Goal: Contribute content: Add original content to the website for others to see

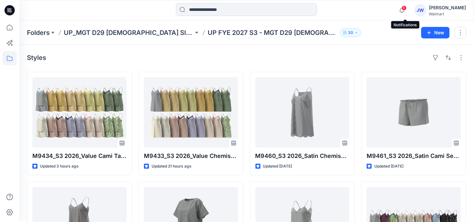
click at [407, 10] on span "1" at bounding box center [403, 7] width 5 height 5
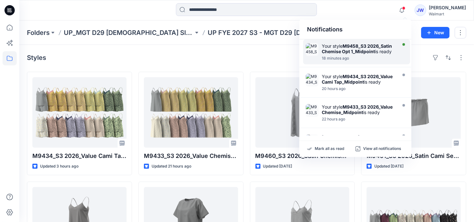
click at [367, 50] on strong "M9458_S3 2026_Satin Chemise Opt 1_Midpoint" at bounding box center [357, 48] width 70 height 11
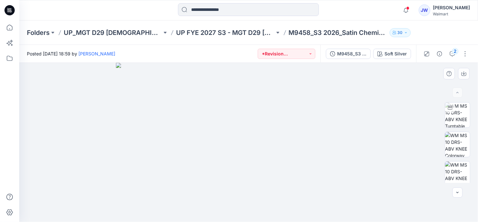
click at [334, 82] on img at bounding box center [248, 142] width 265 height 159
click at [452, 54] on icon "button" at bounding box center [452, 53] width 5 height 5
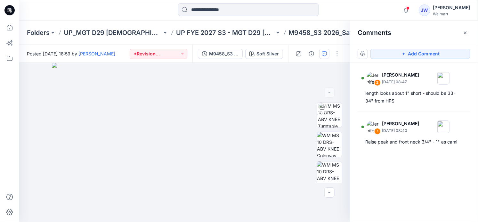
click at [383, 168] on div "2 Jennifer Yerkes September 26, 2025 08:47 length looks about 1" short - should…" at bounding box center [414, 131] width 128 height 136
click at [464, 32] on icon "button" at bounding box center [465, 32] width 5 height 5
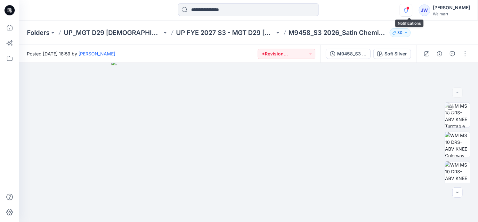
click at [408, 10] on icon "button" at bounding box center [406, 10] width 4 height 4
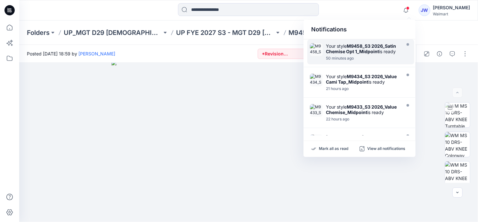
click at [382, 57] on div "50 minutes ago" at bounding box center [363, 58] width 74 height 4
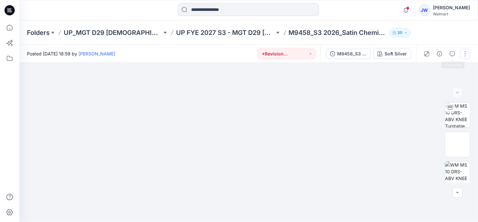
click at [464, 53] on button "button" at bounding box center [465, 54] width 10 height 10
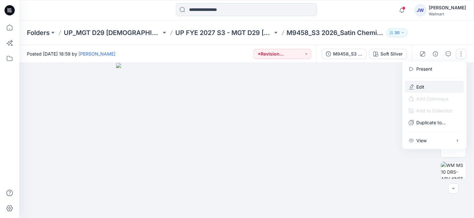
click at [429, 83] on button "Edit" at bounding box center [434, 87] width 59 height 12
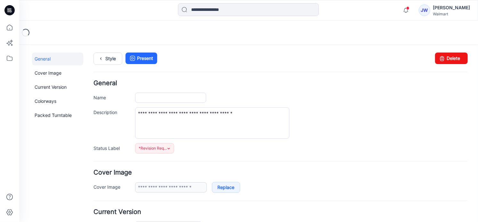
type input "**********"
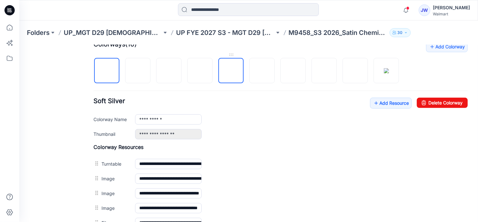
scroll to position [262, 0]
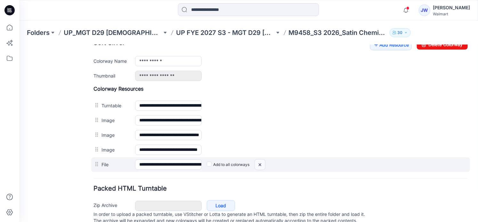
drag, startPoint x: 285, startPoint y: 68, endPoint x: 259, endPoint y: 162, distance: 97.7
click at [259, 162] on img at bounding box center [260, 164] width 10 height 11
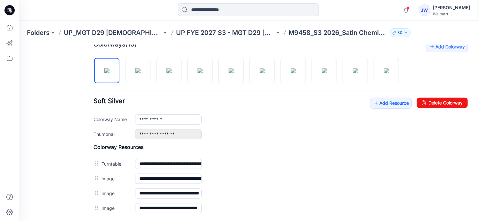
scroll to position [175, 0]
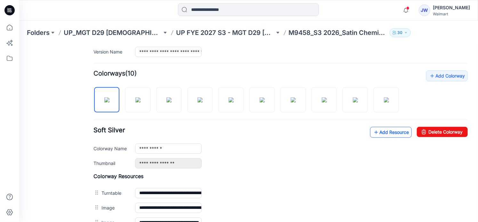
click at [377, 130] on link "Add Resource" at bounding box center [391, 132] width 42 height 11
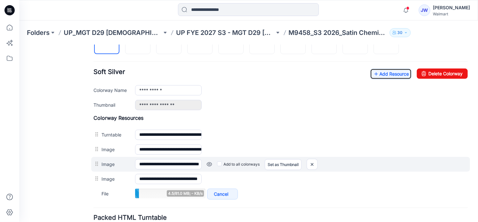
scroll to position [262, 0]
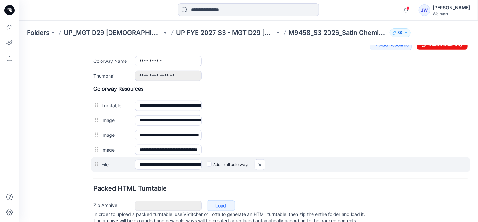
click at [208, 165] on label "Add to all colorways" at bounding box center [228, 164] width 43 height 10
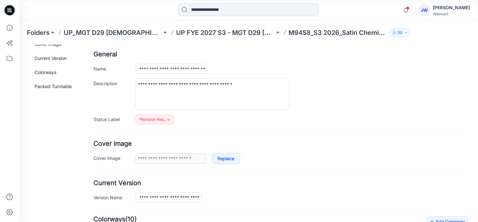
scroll to position [0, 0]
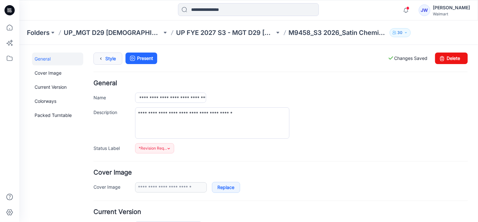
click at [99, 57] on icon at bounding box center [100, 59] width 9 height 12
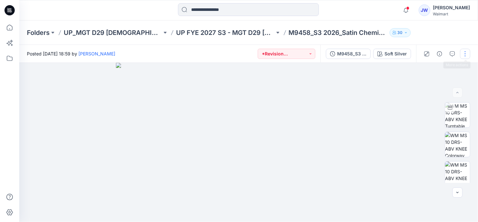
click at [467, 54] on button "button" at bounding box center [465, 54] width 10 height 10
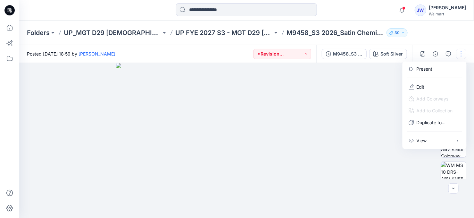
click at [370, 81] on img at bounding box center [248, 142] width 265 height 159
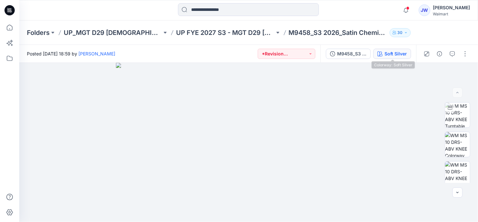
click at [386, 57] on div "Soft Silver" at bounding box center [396, 53] width 22 height 7
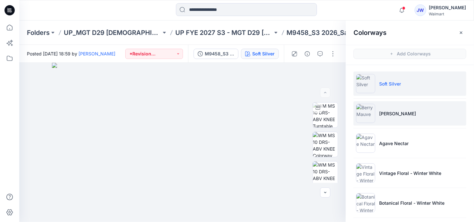
click at [379, 117] on li "Berry Mauve" at bounding box center [409, 113] width 113 height 24
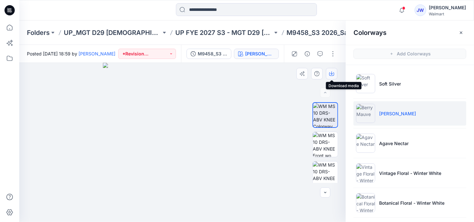
click at [331, 73] on icon "button" at bounding box center [331, 72] width 3 height 3
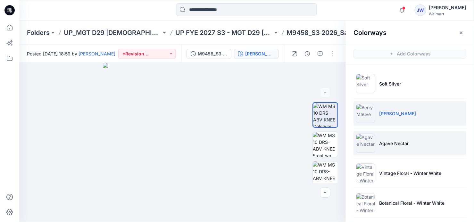
drag, startPoint x: 391, startPoint y: 143, endPoint x: 382, endPoint y: 144, distance: 9.6
click at [391, 143] on p "Agave Nectar" at bounding box center [393, 143] width 29 height 7
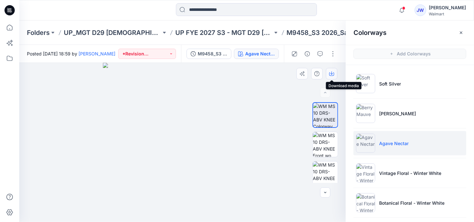
click at [330, 73] on icon "button" at bounding box center [331, 73] width 5 height 5
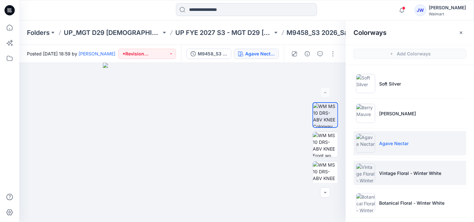
click at [399, 177] on li "Vintage Floral - Winter White" at bounding box center [409, 173] width 113 height 24
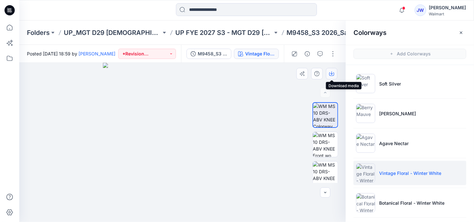
click at [332, 72] on icon "button" at bounding box center [331, 72] width 3 height 3
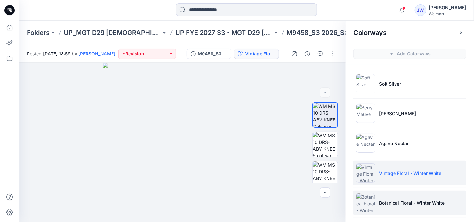
scroll to position [29, 0]
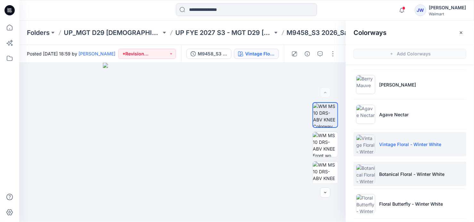
click at [400, 176] on p "Botanical Floral - Winter White" at bounding box center [411, 174] width 65 height 7
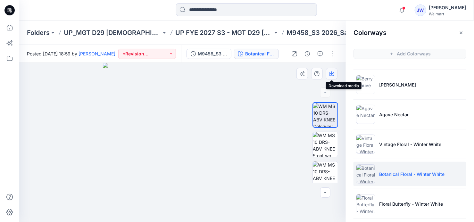
click at [329, 73] on icon "button" at bounding box center [331, 74] width 5 height 4
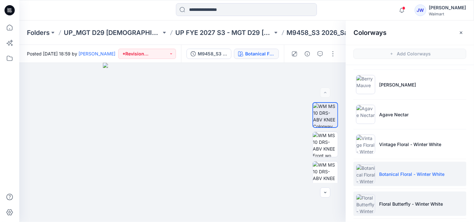
scroll to position [58, 0]
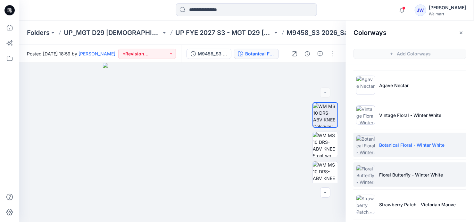
click at [390, 175] on p "Floral Butterfly - Winter White" at bounding box center [411, 174] width 64 height 7
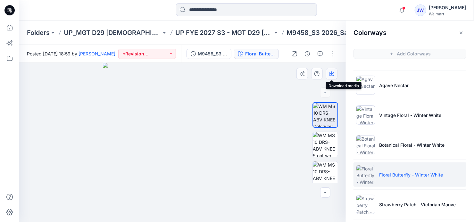
click at [330, 74] on icon "button" at bounding box center [331, 73] width 5 height 5
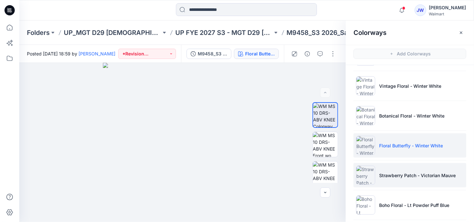
click at [397, 174] on p "Strawberry Patch - Victorian Mauve" at bounding box center [417, 175] width 77 height 7
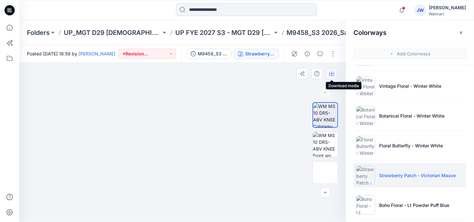
click at [333, 75] on icon "button" at bounding box center [331, 73] width 5 height 5
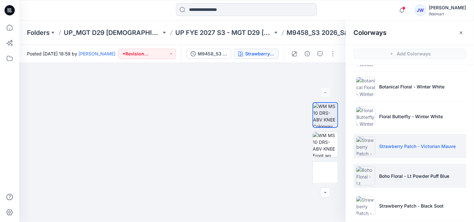
click at [396, 179] on li "Boho Floral - Lt Powder Puff Blue" at bounding box center [409, 176] width 113 height 24
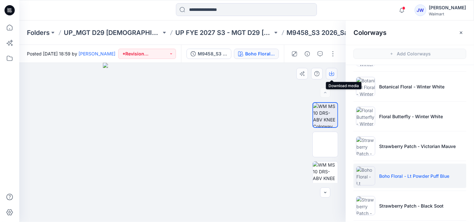
click at [332, 71] on icon "button" at bounding box center [331, 73] width 5 height 5
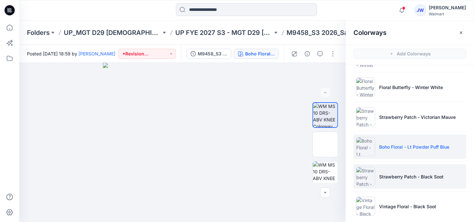
click at [407, 177] on p "Strawberry Patch - Black Soot" at bounding box center [411, 176] width 64 height 7
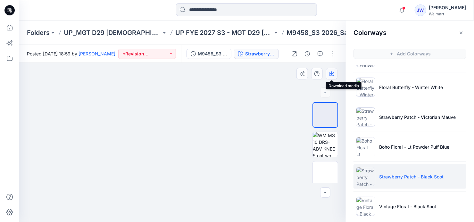
click at [331, 73] on icon "button" at bounding box center [331, 73] width 5 height 5
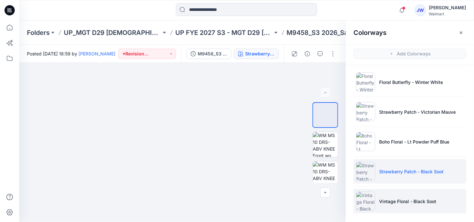
click at [401, 198] on p "Vintage Floral - Black Soot" at bounding box center [407, 201] width 57 height 7
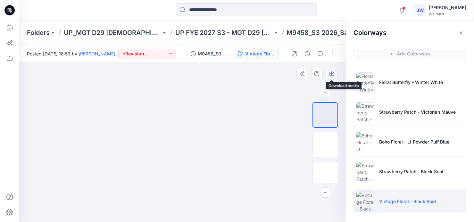
click at [330, 73] on icon "button" at bounding box center [331, 74] width 5 height 4
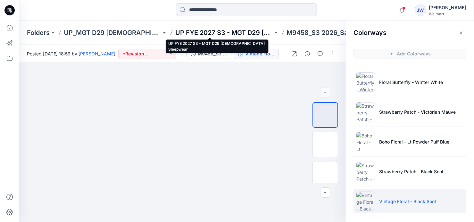
click at [230, 29] on p "UP FYE 2027 S3 - MGT D29 [DEMOGRAPHIC_DATA] Sleepwear" at bounding box center [223, 32] width 97 height 9
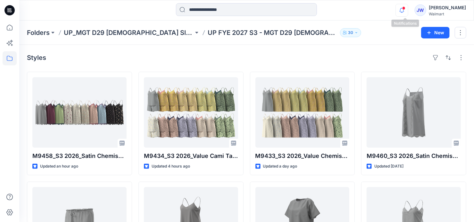
click at [404, 7] on icon "button" at bounding box center [402, 10] width 12 height 13
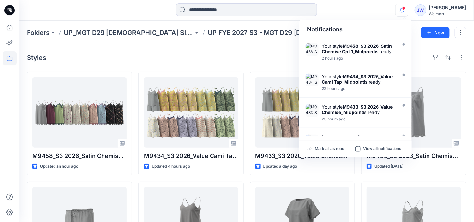
click at [404, 7] on icon "button" at bounding box center [402, 10] width 12 height 13
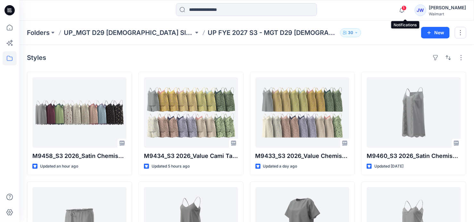
click at [406, 6] on span "1" at bounding box center [403, 7] width 5 height 5
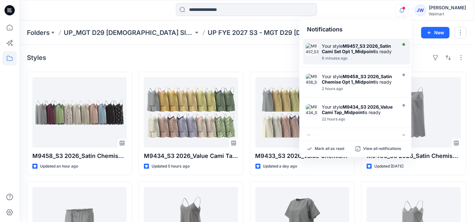
click at [361, 56] on div "8 minutes ago" at bounding box center [359, 58] width 74 height 4
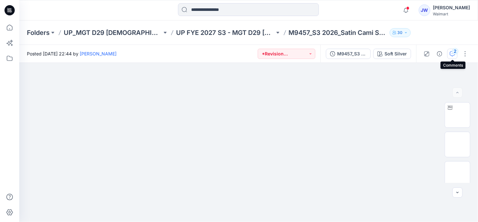
click at [453, 52] on div "2" at bounding box center [455, 51] width 6 height 6
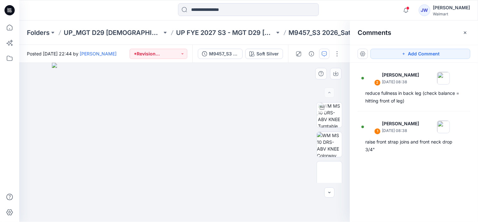
click at [294, 110] on img at bounding box center [184, 142] width 265 height 159
click at [284, 103] on img at bounding box center [184, 142] width 265 height 159
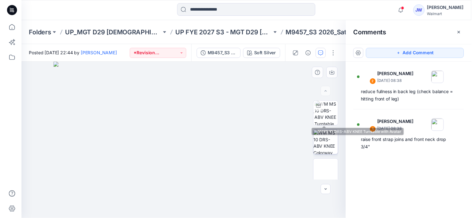
scroll to position [29, 0]
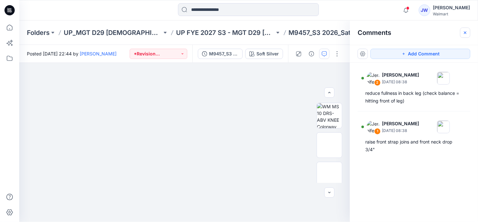
click at [465, 33] on icon "button" at bounding box center [465, 32] width 3 height 3
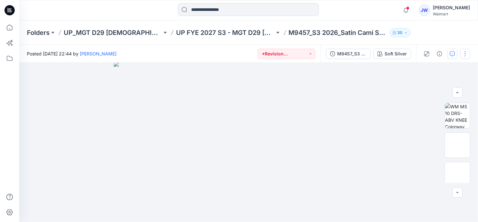
click at [466, 55] on button "button" at bounding box center [465, 54] width 10 height 10
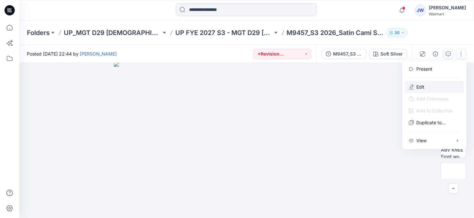
click at [418, 90] on button "Edit" at bounding box center [434, 87] width 59 height 12
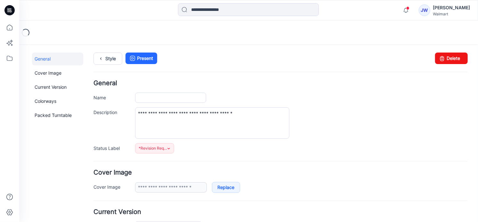
type input "**********"
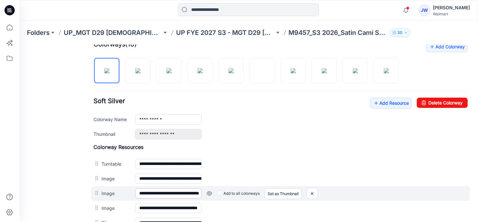
scroll to position [262, 0]
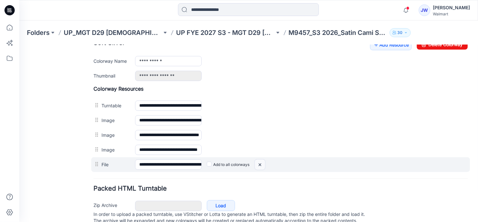
click at [255, 162] on img at bounding box center [260, 164] width 10 height 11
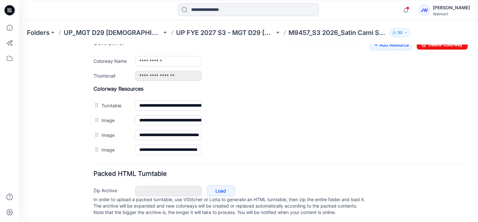
scroll to position [233, 0]
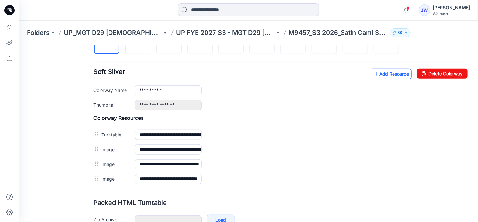
click at [379, 75] on link "Add Resource" at bounding box center [391, 73] width 42 height 11
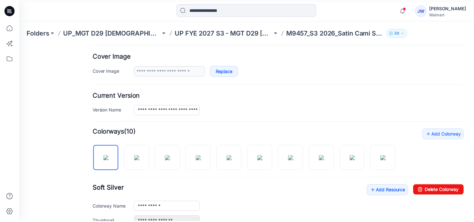
scroll to position [0, 0]
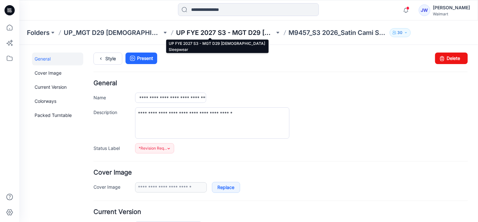
click at [233, 30] on p "UP FYE 2027 S3 - MGT D29 [DEMOGRAPHIC_DATA] Sleepwear" at bounding box center [225, 32] width 98 height 9
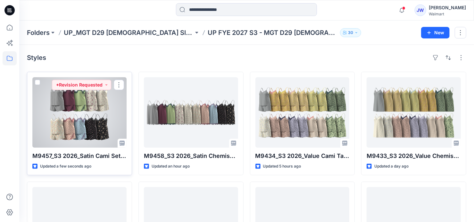
click at [63, 115] on div at bounding box center [79, 112] width 94 height 70
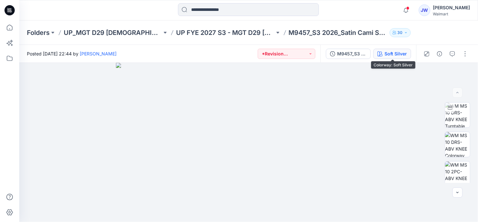
click at [398, 55] on div "Soft Silver" at bounding box center [396, 53] width 22 height 7
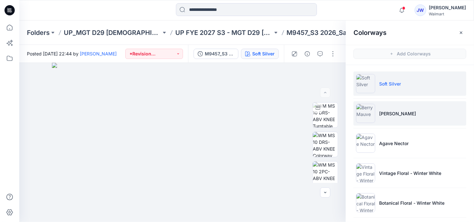
click at [403, 111] on p "Berry Mauve" at bounding box center [397, 113] width 37 height 7
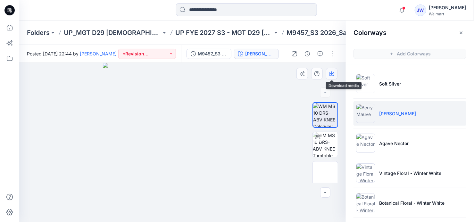
click at [331, 75] on icon "button" at bounding box center [331, 73] width 5 height 5
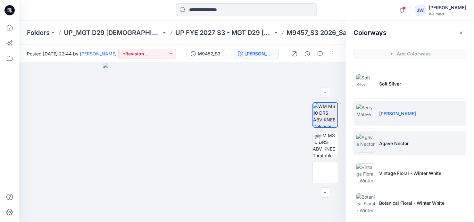
click at [383, 143] on p "Agave Nector" at bounding box center [393, 143] width 29 height 7
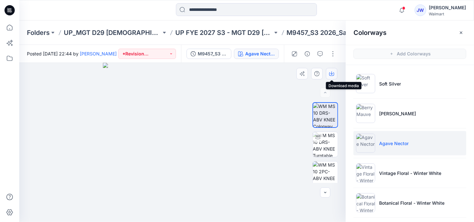
click at [332, 73] on icon "button" at bounding box center [331, 73] width 5 height 5
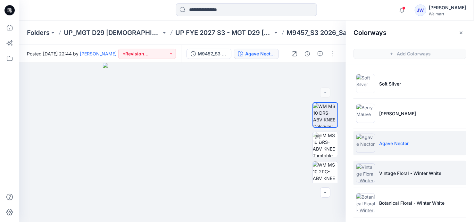
click at [399, 172] on p "Vintage Floral - Winter White" at bounding box center [410, 173] width 62 height 7
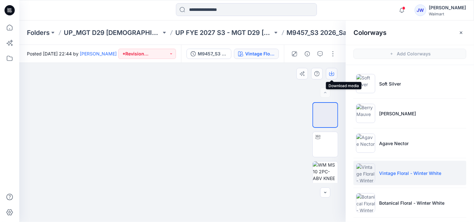
click at [332, 75] on icon "button" at bounding box center [331, 73] width 5 height 5
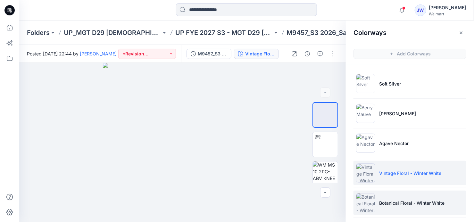
click at [400, 197] on li "Botanical Floral - Winter White" at bounding box center [409, 203] width 113 height 24
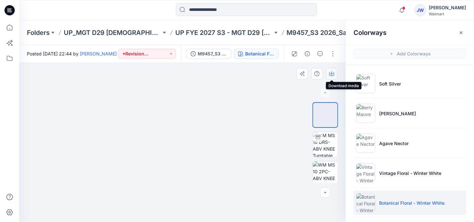
click at [333, 74] on icon "button" at bounding box center [331, 72] width 3 height 3
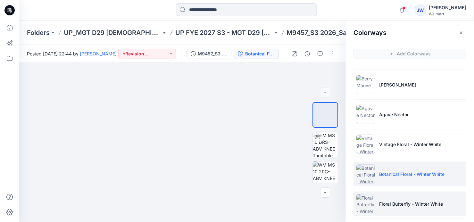
scroll to position [58, 0]
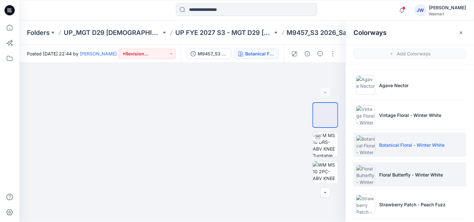
click at [400, 173] on p "Floral Butterfly - Winter White" at bounding box center [411, 174] width 64 height 7
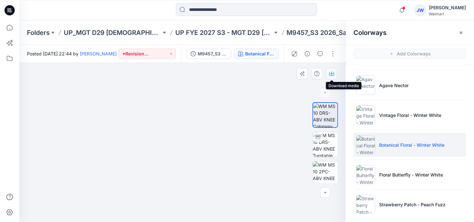
click at [330, 73] on icon "button" at bounding box center [331, 73] width 5 height 5
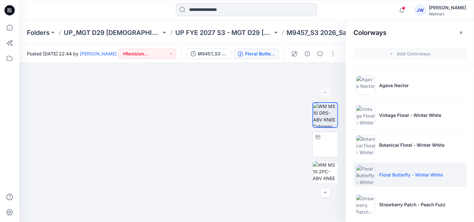
click at [382, 175] on p "Floral Butterfly - Winter White" at bounding box center [411, 174] width 64 height 7
click at [331, 72] on icon "button" at bounding box center [331, 73] width 5 height 5
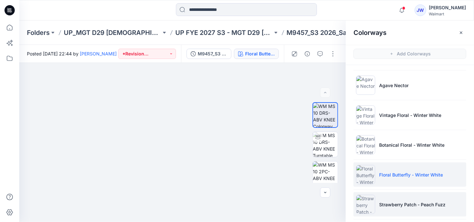
click at [394, 201] on p "Strawberry Patch - Peach Fuzz" at bounding box center [412, 204] width 66 height 7
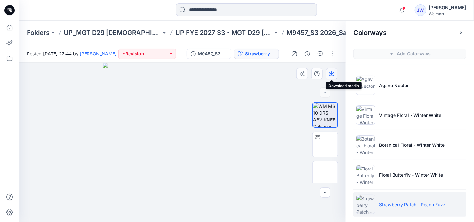
click at [333, 73] on icon "button" at bounding box center [331, 73] width 5 height 5
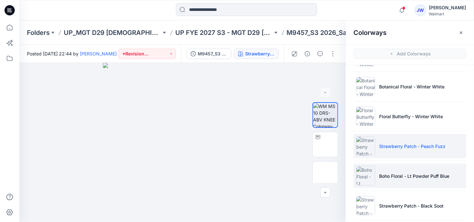
click at [396, 177] on p "Boho Floral - Lt Powder Puff Blue" at bounding box center [414, 176] width 70 height 7
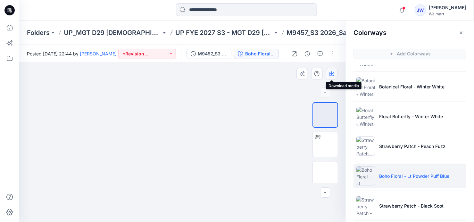
click at [330, 71] on icon "button" at bounding box center [331, 73] width 5 height 5
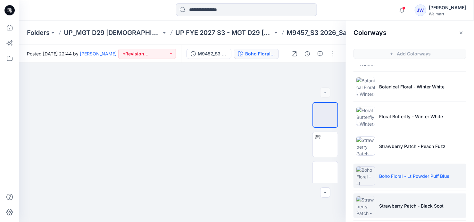
scroll to position [145, 0]
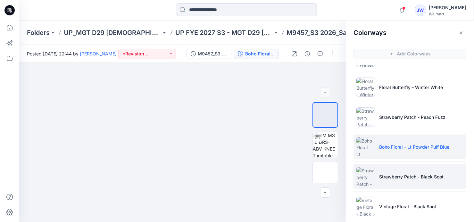
click at [398, 183] on li "Strawberry Patch - Black Soot" at bounding box center [409, 176] width 113 height 24
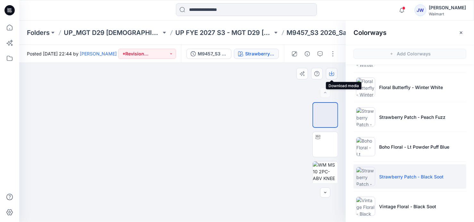
click at [330, 75] on icon "button" at bounding box center [331, 73] width 5 height 5
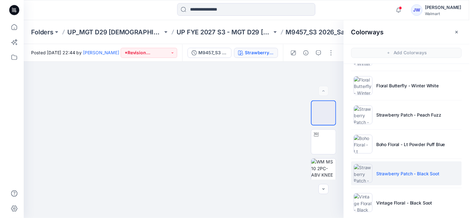
scroll to position [151, 0]
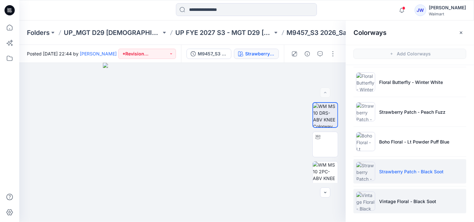
click at [398, 199] on p "Vintage Floral - Black Soot" at bounding box center [407, 201] width 57 height 7
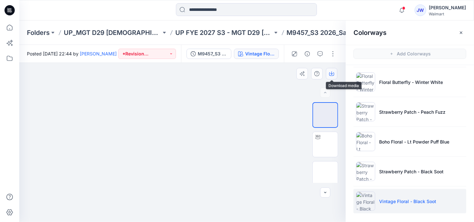
click at [331, 75] on icon "button" at bounding box center [331, 73] width 5 height 5
click at [458, 32] on icon "button" at bounding box center [460, 32] width 5 height 5
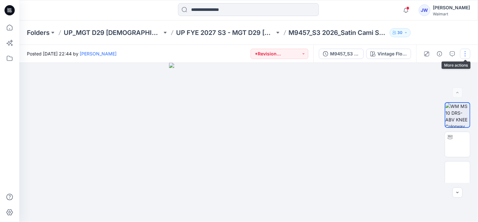
click at [465, 50] on button "button" at bounding box center [465, 54] width 10 height 10
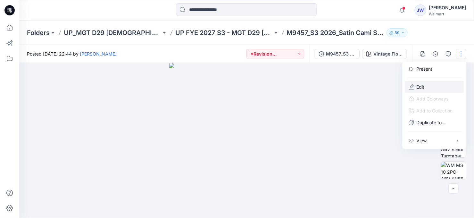
click at [420, 91] on button "Edit" at bounding box center [434, 87] width 59 height 12
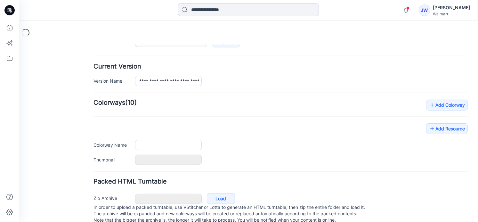
scroll to position [160, 0]
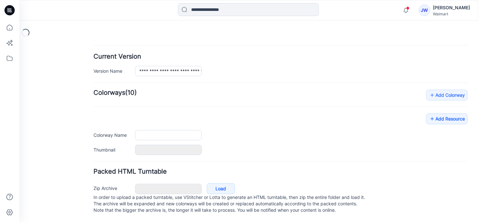
type input "**********"
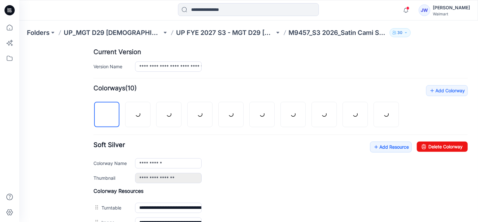
scroll to position [131, 0]
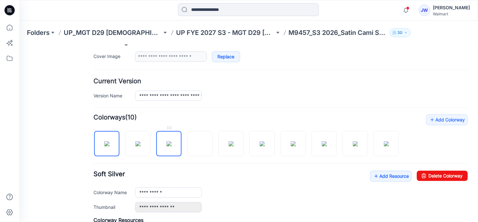
click at [166, 142] on img at bounding box center [168, 143] width 5 height 5
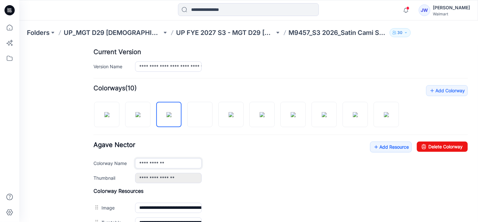
click at [168, 163] on input "**********" at bounding box center [168, 163] width 67 height 10
click at [166, 163] on input "**********" at bounding box center [168, 163] width 67 height 10
type input "**********"
click at [252, 170] on div "**********" at bounding box center [280, 162] width 375 height 42
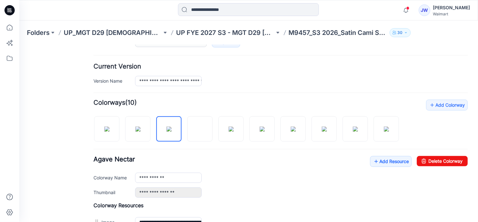
scroll to position [283, 0]
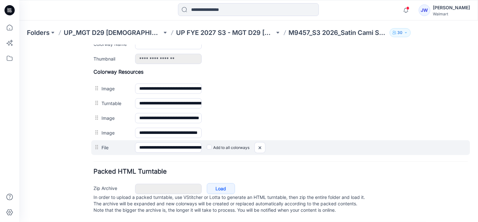
click at [276, 142] on div "Add to all colorways" at bounding box center [335, 147] width 266 height 10
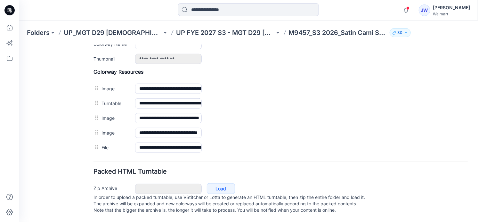
click at [308, 171] on div "Packed HTML Turntable Zip Archive Cancel Load In order to upload a packed turnt…" at bounding box center [280, 191] width 375 height 47
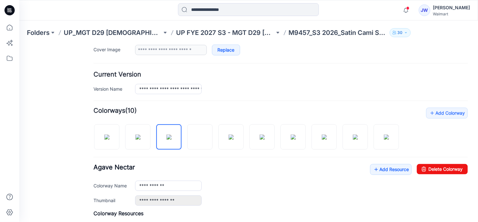
scroll to position [0, 0]
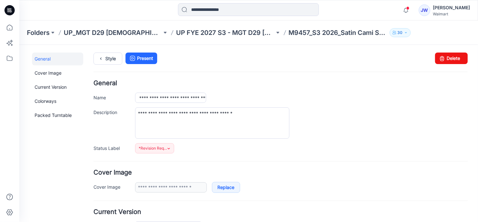
drag, startPoint x: 47, startPoint y: 147, endPoint x: 59, endPoint y: 135, distance: 16.6
click at [109, 60] on link "Style" at bounding box center [107, 58] width 29 height 12
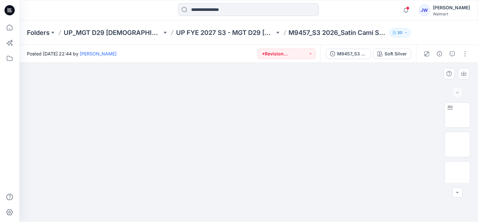
click at [164, 63] on img at bounding box center [248, 63] width 265 height 0
click at [144, 63] on img at bounding box center [248, 63] width 265 height 0
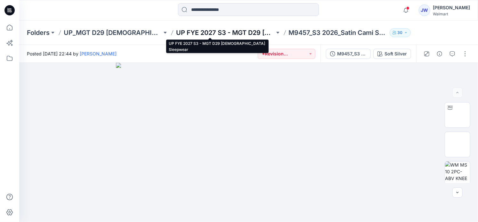
click at [232, 32] on p "UP FYE 2027 S3 - MGT D29 [DEMOGRAPHIC_DATA] Sleepwear" at bounding box center [225, 32] width 98 height 9
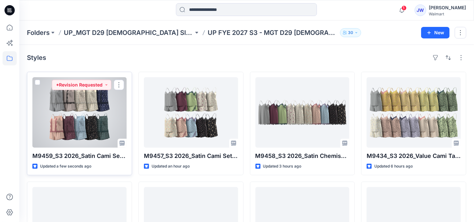
click at [82, 121] on div at bounding box center [79, 112] width 94 height 70
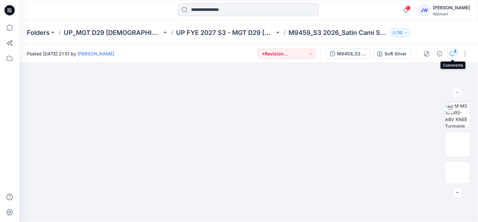
click at [452, 54] on icon "button" at bounding box center [452, 53] width 5 height 5
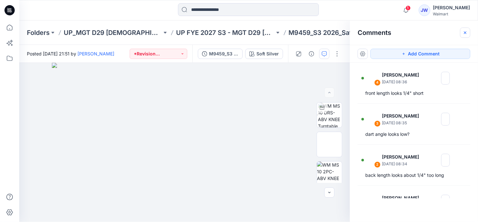
click at [467, 31] on icon "button" at bounding box center [465, 32] width 5 height 5
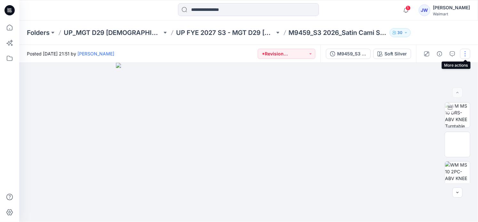
click at [462, 54] on button "button" at bounding box center [465, 54] width 10 height 10
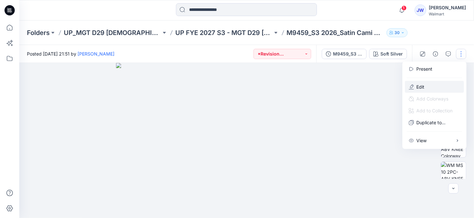
click at [432, 84] on button "Edit" at bounding box center [434, 87] width 59 height 12
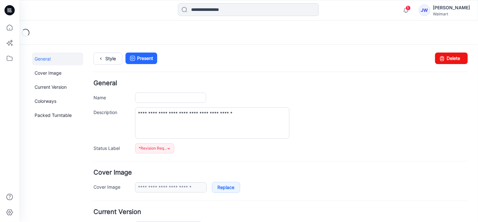
type input "**********"
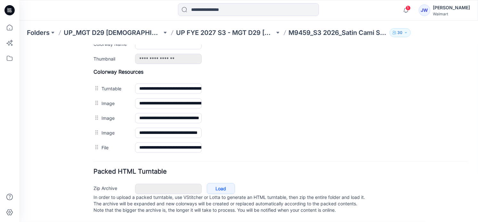
scroll to position [225, 0]
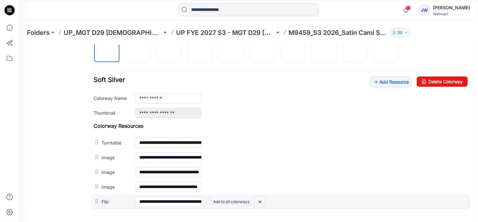
drag, startPoint x: 259, startPoint y: 198, endPoint x: 282, endPoint y: 67, distance: 132.9
click at [259, 198] on img at bounding box center [260, 201] width 10 height 11
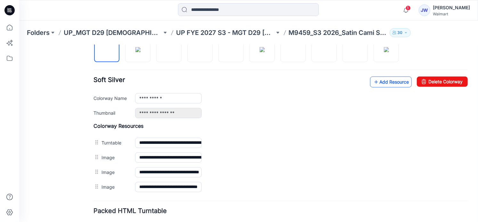
click at [384, 79] on link "Add Resource" at bounding box center [391, 81] width 42 height 11
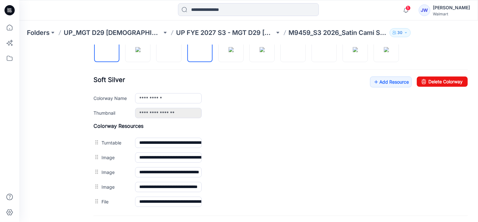
scroll to position [137, 0]
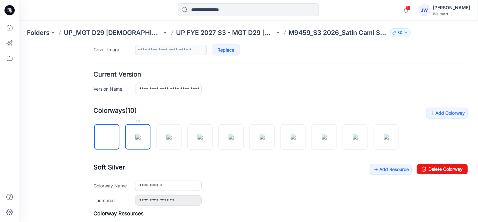
click at [135, 134] on img at bounding box center [137, 136] width 5 height 5
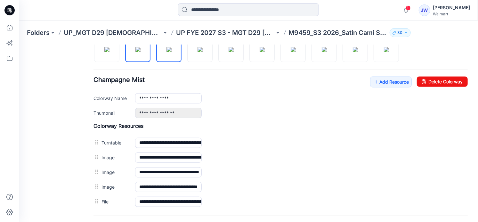
click at [166, 52] on img at bounding box center [168, 49] width 5 height 5
click at [197, 52] on img at bounding box center [199, 49] width 5 height 5
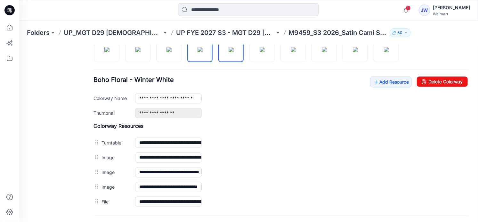
click at [228, 52] on img at bounding box center [230, 49] width 5 height 5
click at [263, 51] on img at bounding box center [262, 49] width 5 height 5
click at [296, 52] on img at bounding box center [293, 49] width 5 height 5
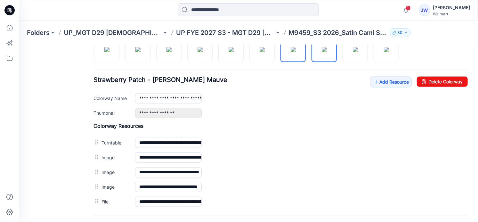
click at [323, 52] on img at bounding box center [324, 49] width 5 height 5
click at [356, 52] on img at bounding box center [355, 49] width 5 height 5
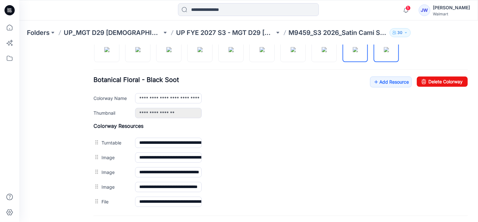
click at [389, 48] on img at bounding box center [386, 49] width 5 height 5
type input "**********"
click at [74, 161] on div "General Cover Image Current Version Colorways Packed Turntable" at bounding box center [57, 51] width 51 height 449
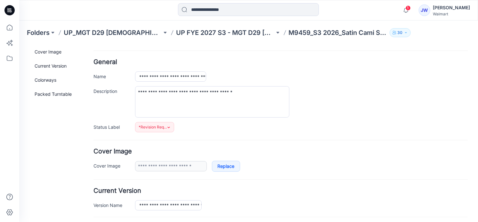
scroll to position [0, 0]
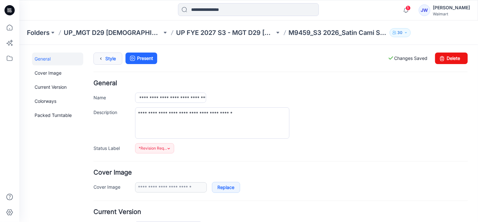
click at [101, 60] on icon at bounding box center [100, 59] width 9 height 12
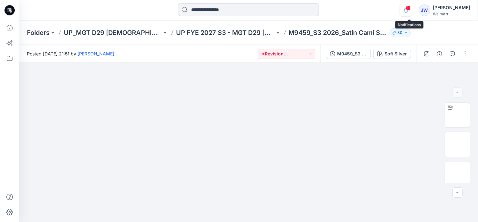
click at [408, 7] on icon "button" at bounding box center [406, 10] width 12 height 13
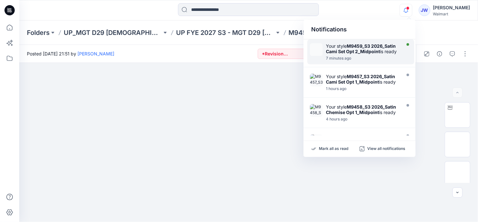
click at [376, 53] on strong "M9459_S3 2026_Satin Cami Set Opt 2_Midpoint" at bounding box center [361, 48] width 70 height 11
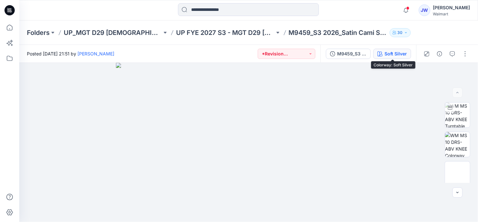
click at [402, 58] on button "Soft Silver" at bounding box center [393, 54] width 38 height 10
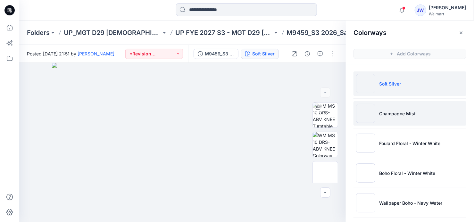
click at [396, 117] on li "Champagne Mist" at bounding box center [409, 113] width 113 height 24
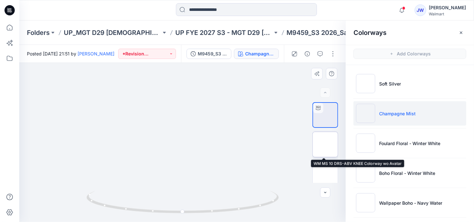
click at [325, 144] on img at bounding box center [325, 144] width 0 height 0
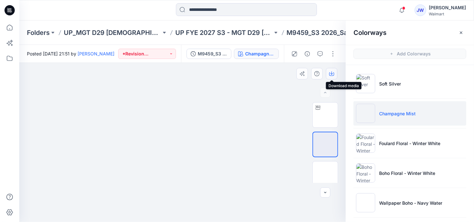
click at [331, 73] on icon "button" at bounding box center [331, 73] width 5 height 5
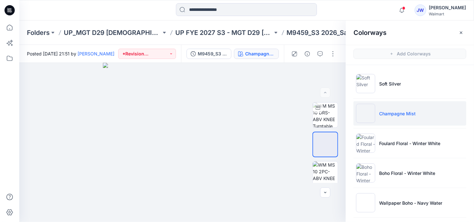
click at [410, 145] on p "Foulard Floral - Winter White" at bounding box center [409, 143] width 61 height 7
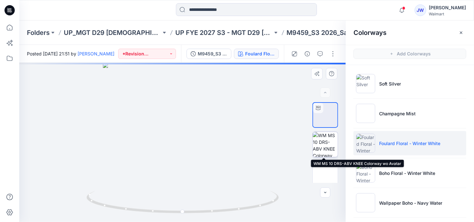
click at [322, 143] on img at bounding box center [325, 144] width 25 height 25
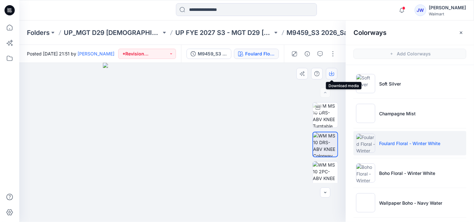
click at [331, 73] on icon "button" at bounding box center [331, 73] width 5 height 5
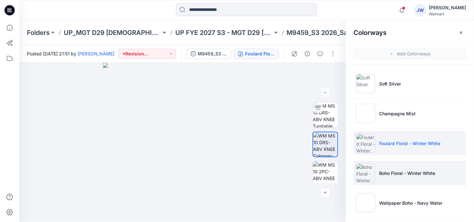
click at [402, 174] on p "Boho Floral - Winter White" at bounding box center [407, 173] width 56 height 7
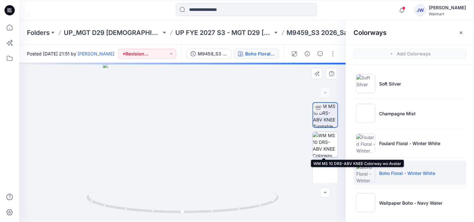
click at [314, 146] on img at bounding box center [325, 144] width 25 height 25
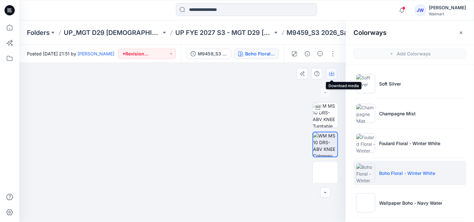
click at [332, 72] on icon "button" at bounding box center [331, 73] width 5 height 5
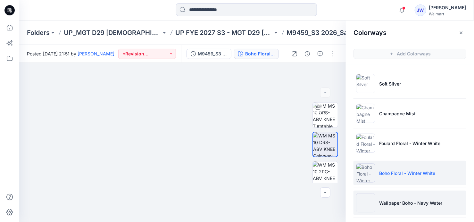
scroll to position [29, 0]
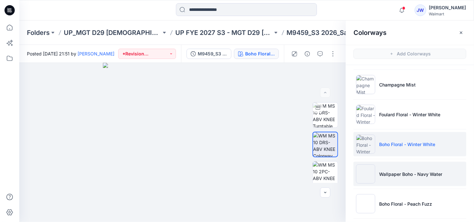
click at [387, 178] on li "Wallpaper Boho - Navy Water" at bounding box center [409, 174] width 113 height 24
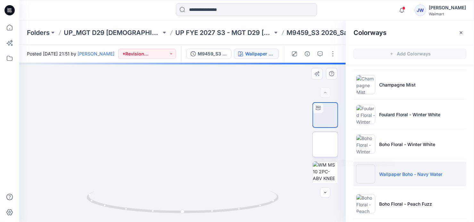
click at [325, 144] on img at bounding box center [325, 144] width 0 height 0
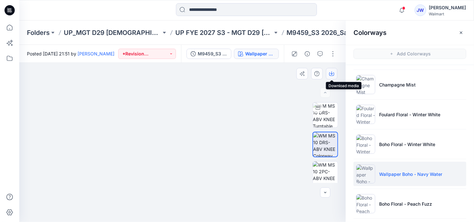
click at [332, 76] on button "button" at bounding box center [332, 74] width 12 height 12
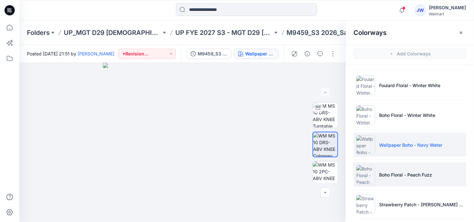
click at [403, 182] on li "Boho Floral - Peach Fuzz" at bounding box center [409, 174] width 113 height 24
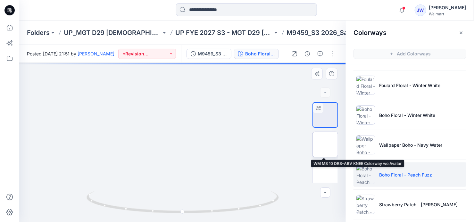
click at [325, 144] on img at bounding box center [325, 144] width 0 height 0
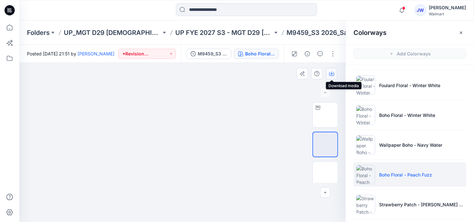
click at [333, 73] on icon "button" at bounding box center [331, 73] width 5 height 5
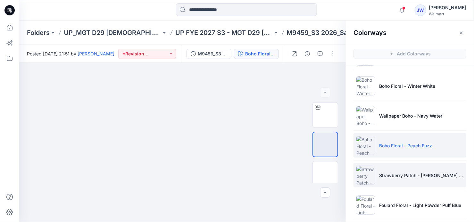
click at [393, 178] on li "Strawberry Patch - [PERSON_NAME] Mauve" at bounding box center [409, 175] width 113 height 24
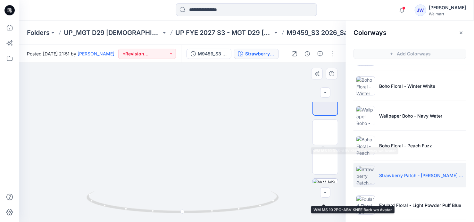
scroll to position [0, 0]
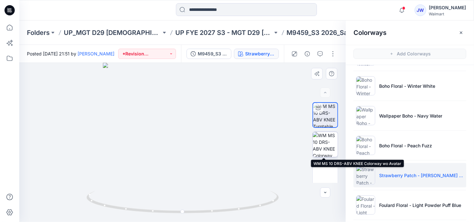
click at [323, 149] on img at bounding box center [325, 144] width 25 height 25
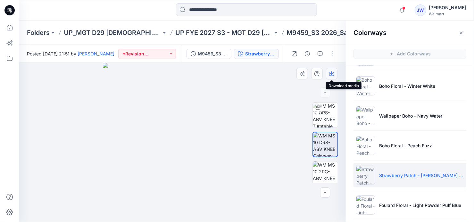
click at [330, 74] on icon "button" at bounding box center [331, 73] width 5 height 5
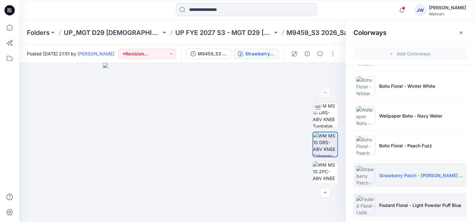
scroll to position [116, 0]
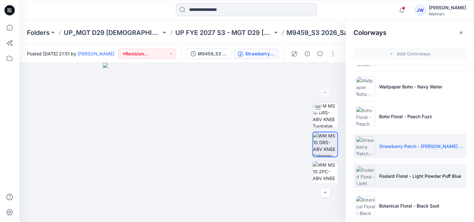
click at [405, 181] on li "Foulard Floral - Light Powder Puff Blue" at bounding box center [409, 176] width 113 height 24
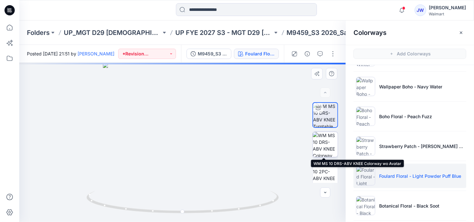
click at [331, 143] on img at bounding box center [325, 144] width 25 height 25
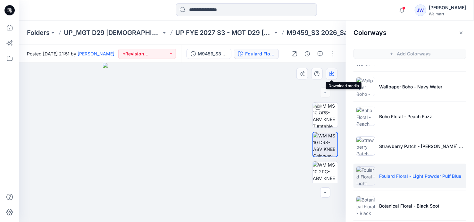
click at [333, 72] on icon "button" at bounding box center [331, 73] width 5 height 5
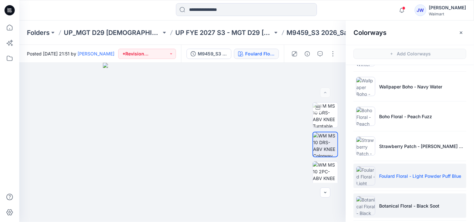
scroll to position [145, 0]
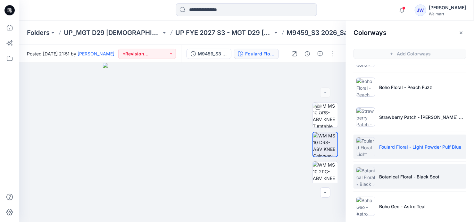
click at [426, 173] on p "Botanical Floral - Black Soot" at bounding box center [409, 176] width 60 height 7
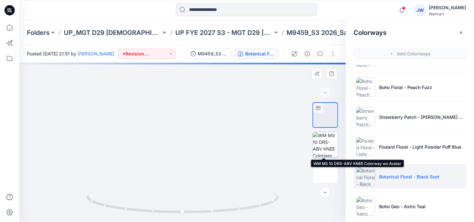
click at [313, 145] on img at bounding box center [325, 144] width 25 height 25
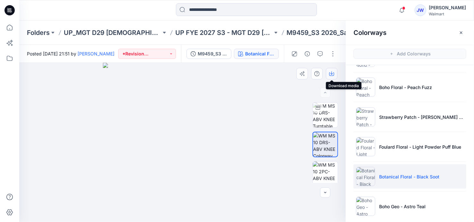
click at [331, 75] on icon "button" at bounding box center [331, 73] width 5 height 5
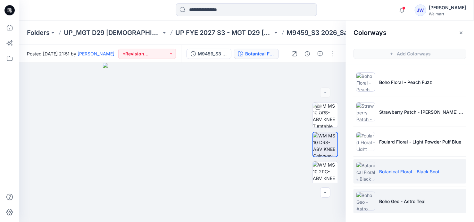
click at [424, 202] on p "Boho Geo - Astro Teal" at bounding box center [402, 201] width 46 height 7
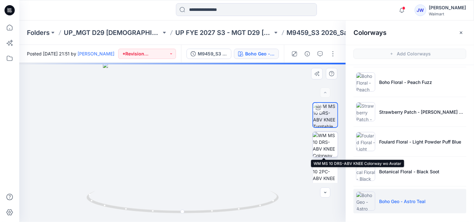
click at [325, 140] on img at bounding box center [325, 144] width 25 height 25
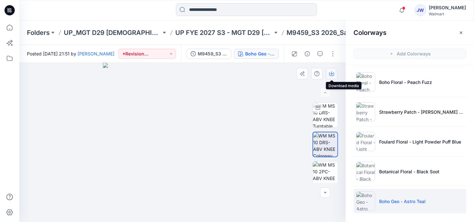
click at [332, 73] on icon "button" at bounding box center [331, 73] width 5 height 5
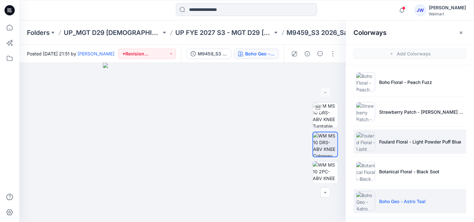
scroll to position [121, 0]
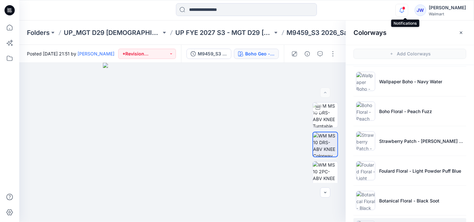
click at [407, 12] on icon "button" at bounding box center [402, 10] width 12 height 13
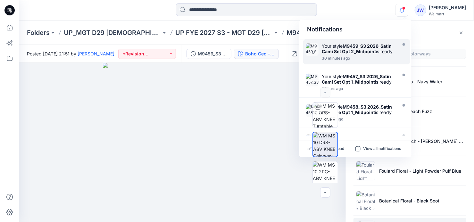
click at [407, 12] on icon "button" at bounding box center [402, 10] width 12 height 13
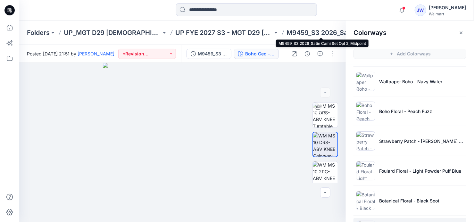
click at [315, 32] on p "M9459_S3 2026_Satin Cami Set Opt 2_Midpoint" at bounding box center [335, 32] width 97 height 9
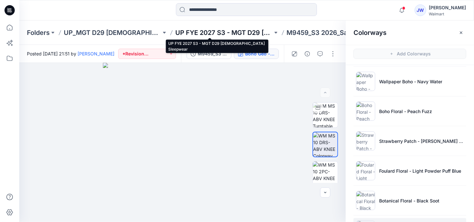
click at [236, 32] on p "UP FYE 2027 S3 - MGT D29 [DEMOGRAPHIC_DATA] Sleepwear" at bounding box center [223, 32] width 97 height 9
